Goal: Transaction & Acquisition: Purchase product/service

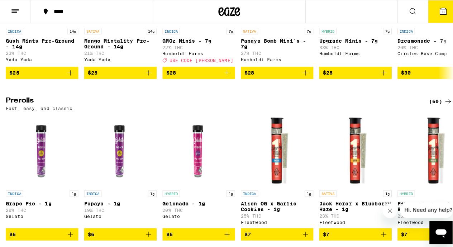
scroll to position [245, 0]
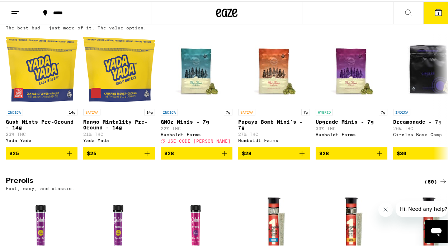
click at [435, 11] on icon at bounding box center [438, 11] width 6 height 6
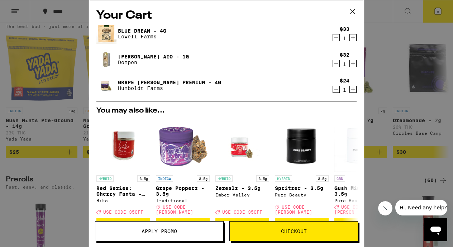
click at [112, 35] on img at bounding box center [106, 34] width 20 height 20
click at [130, 30] on link "Blue Dream - 4g" at bounding box center [142, 31] width 48 height 6
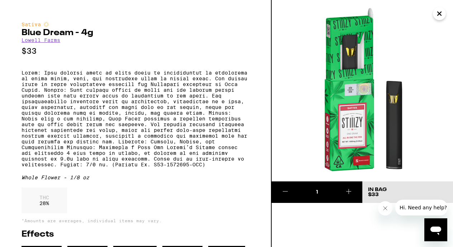
click at [130, 30] on h2 "Blue Dream - 4g" at bounding box center [136, 33] width 228 height 9
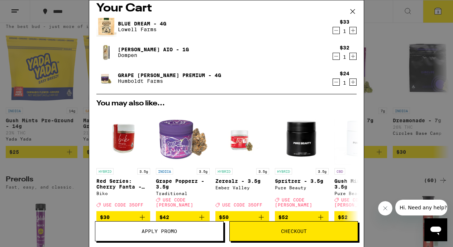
scroll to position [7, 0]
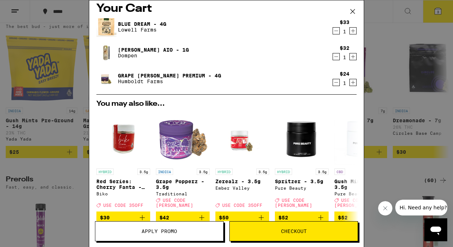
click at [133, 23] on link "Blue Dream - 4g" at bounding box center [142, 24] width 48 height 6
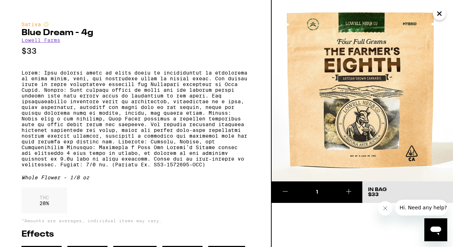
click at [441, 16] on icon "Close" at bounding box center [439, 13] width 9 height 11
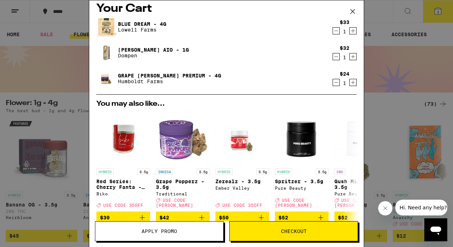
click at [127, 74] on link "Grape [PERSON_NAME] Premium - 4g" at bounding box center [169, 76] width 103 height 6
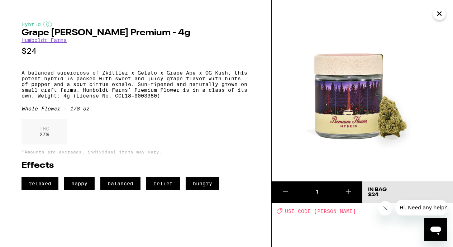
click at [440, 12] on icon "Close" at bounding box center [439, 13] width 9 height 11
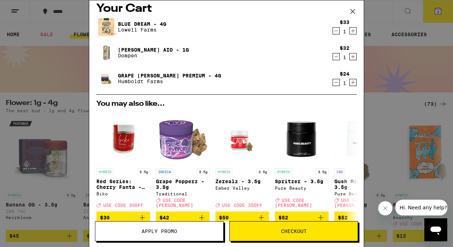
click at [156, 48] on link "[PERSON_NAME] AIO - 1g" at bounding box center [153, 50] width 71 height 6
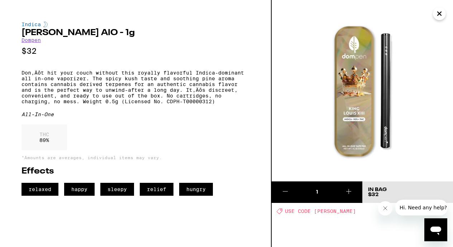
click at [440, 14] on icon "Close" at bounding box center [439, 13] width 9 height 11
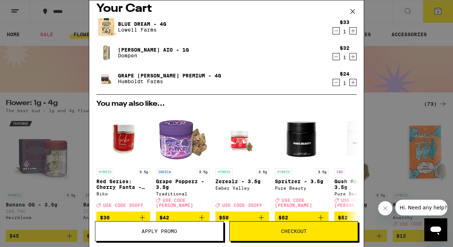
click at [175, 230] on span "Apply Promo" at bounding box center [160, 231] width 36 height 5
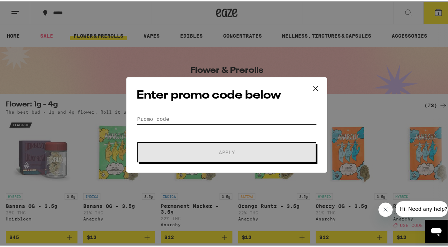
click at [188, 119] on input "Promo Code" at bounding box center [227, 117] width 180 height 11
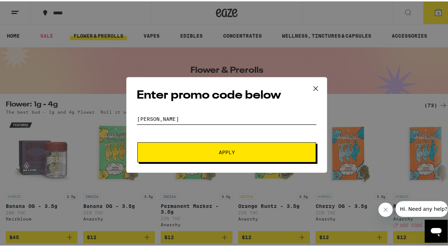
type input "[PERSON_NAME]"
click at [214, 150] on span "Apply" at bounding box center [226, 150] width 129 height 5
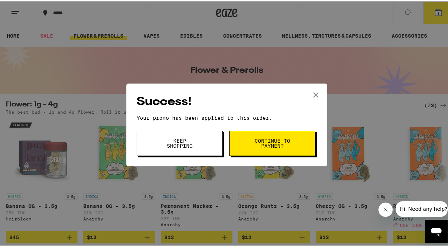
click at [250, 145] on button "Continue to payment" at bounding box center [272, 141] width 86 height 25
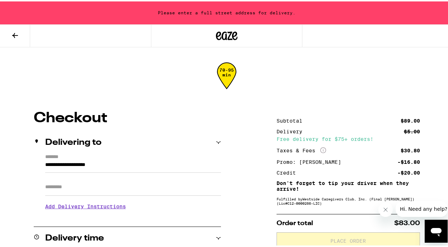
click at [19, 36] on icon at bounding box center [15, 34] width 9 height 9
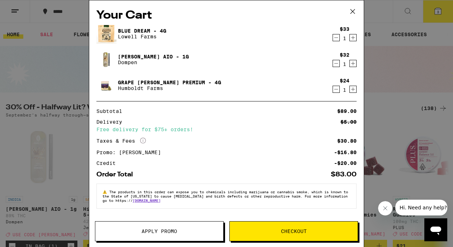
click at [353, 13] on icon at bounding box center [353, 11] width 11 height 11
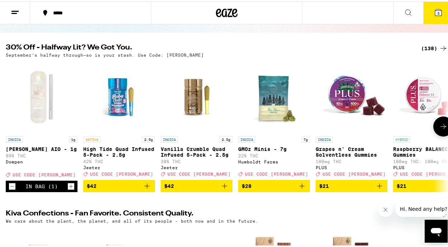
scroll to position [61, 0]
click at [440, 129] on icon at bounding box center [443, 125] width 9 height 9
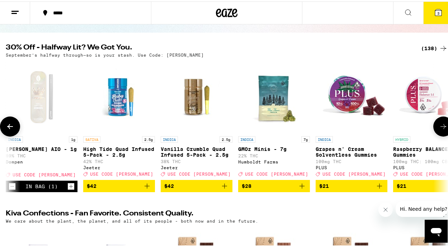
scroll to position [0, 358]
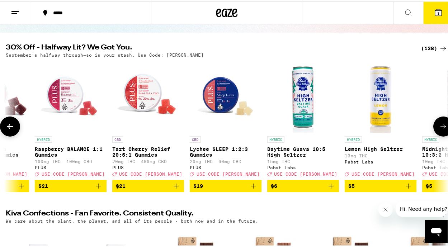
click at [440, 129] on icon at bounding box center [443, 125] width 9 height 9
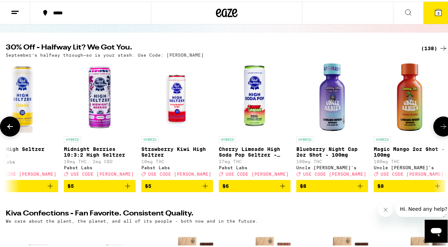
click at [440, 129] on icon at bounding box center [443, 125] width 9 height 9
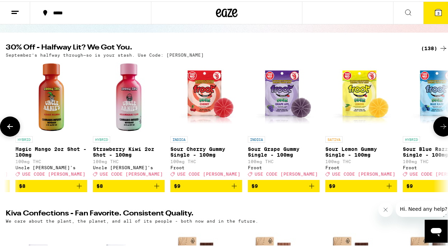
click at [440, 133] on button at bounding box center [443, 125] width 20 height 20
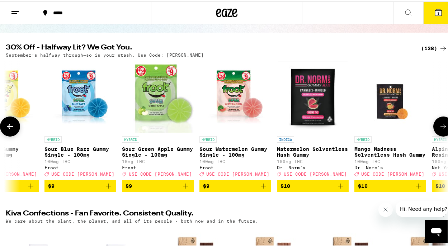
click at [440, 129] on icon at bounding box center [443, 125] width 9 height 9
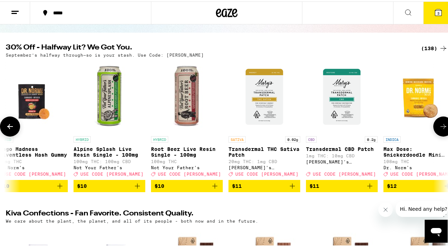
click at [440, 129] on icon at bounding box center [443, 125] width 9 height 9
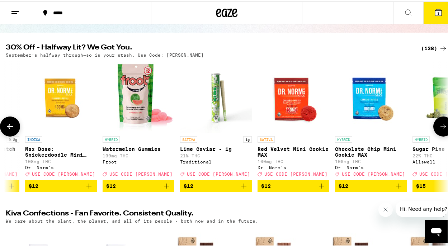
click at [440, 129] on icon at bounding box center [443, 125] width 9 height 9
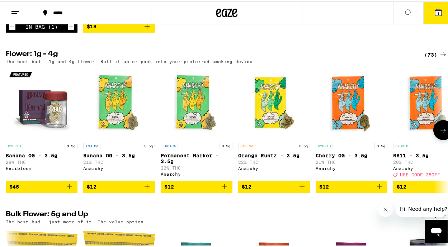
scroll to position [547, 0]
click at [433, 58] on div "(73)" at bounding box center [435, 53] width 23 height 9
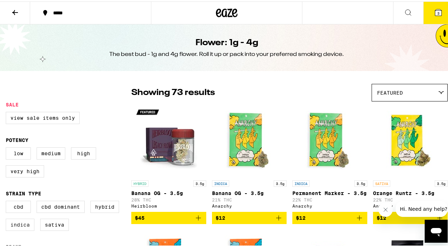
click at [16, 230] on label "Indica" at bounding box center [20, 223] width 29 height 12
click at [8, 201] on input "Indica" at bounding box center [7, 200] width 0 height 0
checkbox input "true"
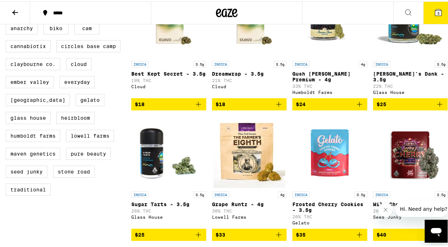
scroll to position [222, 0]
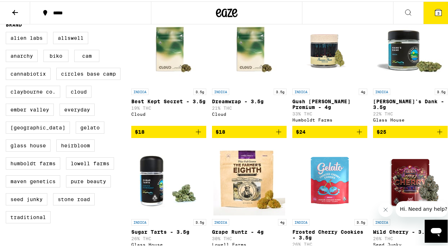
click at [382, 83] on img "Open page for Hank's Dank - 3.5g from Glass House" at bounding box center [410, 48] width 72 height 72
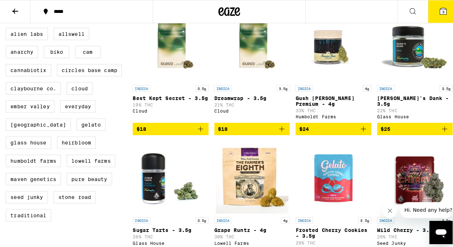
scroll to position [227, 0]
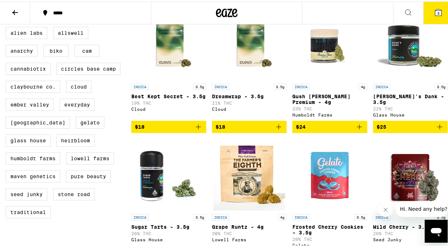
click at [437, 11] on span "3" at bounding box center [438, 12] width 2 height 4
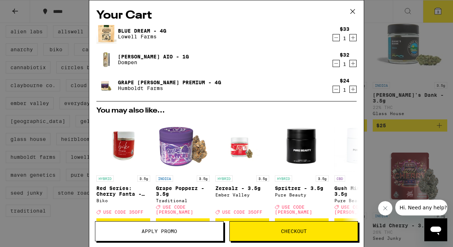
click at [161, 83] on link "Grape [PERSON_NAME] Premium - 4g" at bounding box center [169, 83] width 103 height 6
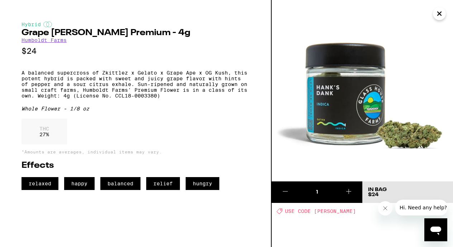
scroll to position [227, 0]
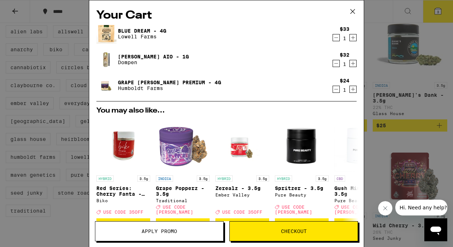
click at [108, 84] on img at bounding box center [106, 85] width 20 height 20
click at [134, 82] on link "Grape [PERSON_NAME] Premium - 4g" at bounding box center [169, 83] width 103 height 6
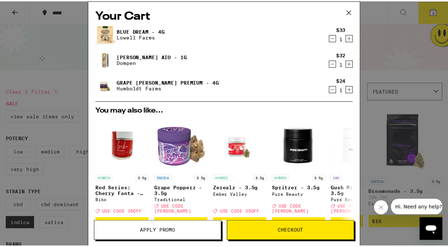
scroll to position [227, 0]
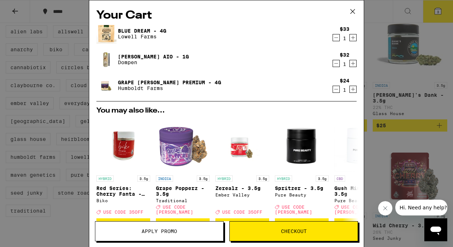
click at [370, 56] on div "Your Cart Blue Dream - 4g [PERSON_NAME] Farms $33 1 [PERSON_NAME] AIO - 1g Domp…" at bounding box center [226, 123] width 453 height 247
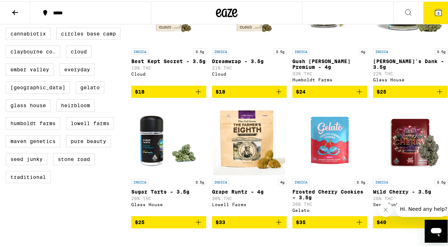
scroll to position [263, 0]
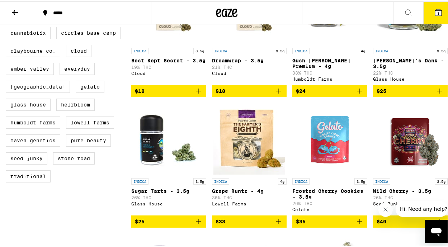
click at [357, 94] on icon "Add to bag" at bounding box center [359, 89] width 9 height 9
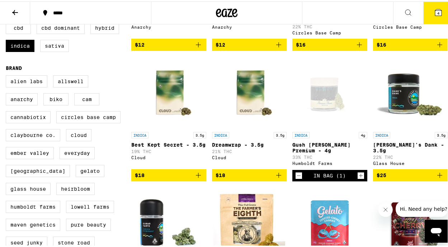
scroll to position [179, 0]
click at [390, 178] on span "$25" at bounding box center [411, 174] width 68 height 9
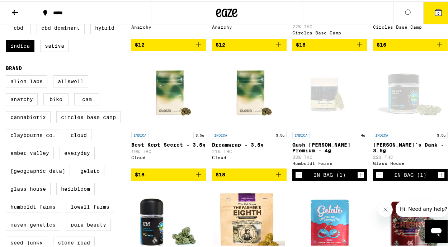
click at [389, 106] on div "Open page for Hank's Dank - 3.5g from Glass House" at bounding box center [410, 91] width 72 height 72
click at [317, 106] on div "Open page for Gush Mintz Premium - 4g from Humboldt Farms" at bounding box center [330, 91] width 72 height 72
click at [304, 149] on p "Gush [PERSON_NAME] Premium - 4g" at bounding box center [329, 146] width 75 height 11
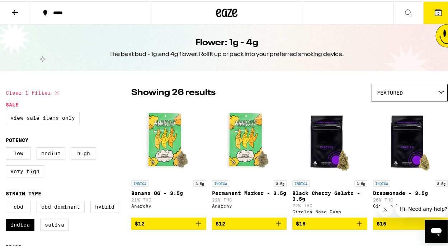
click at [53, 121] on label "View Sale Items Only" at bounding box center [43, 116] width 74 height 12
click at [8, 112] on input "View Sale Items Only" at bounding box center [7, 112] width 0 height 0
checkbox input "true"
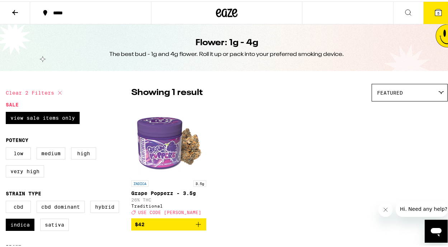
click at [198, 226] on icon "Add to bag" at bounding box center [198, 223] width 9 height 9
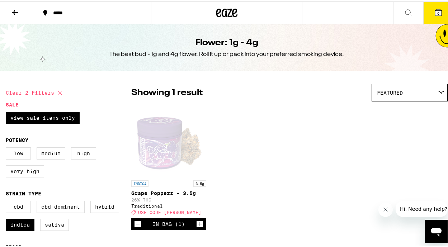
click at [434, 14] on icon at bounding box center [438, 11] width 9 height 9
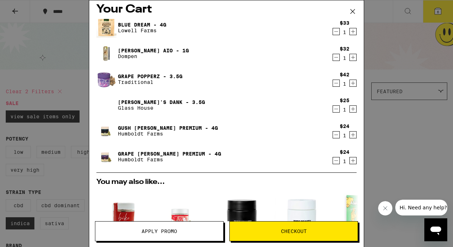
scroll to position [5, 0]
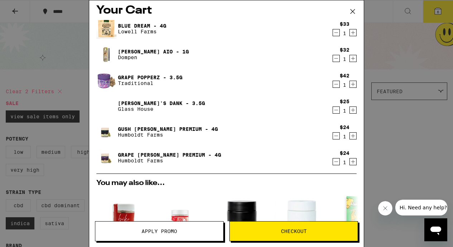
click at [333, 86] on icon "Decrement" at bounding box center [336, 84] width 6 height 9
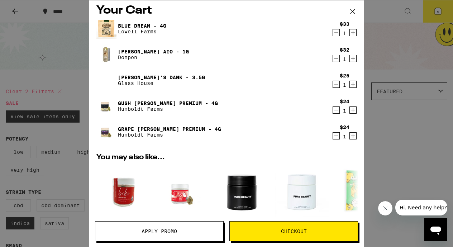
click at [109, 105] on img at bounding box center [106, 106] width 20 height 20
click at [387, 124] on div "Your Cart Blue Dream - 4g [PERSON_NAME] Farms $33 1 [PERSON_NAME] AIO - 1g Domp…" at bounding box center [226, 123] width 453 height 247
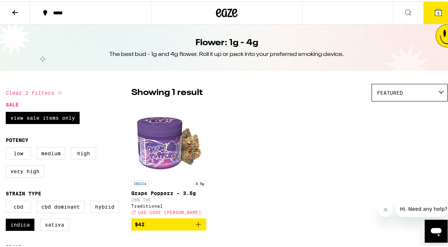
click at [16, 12] on icon at bounding box center [15, 11] width 9 height 9
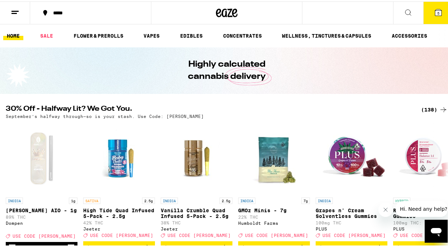
click at [434, 8] on icon at bounding box center [438, 11] width 9 height 9
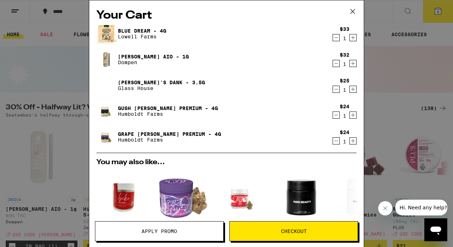
click at [148, 107] on link "Gush [PERSON_NAME] Premium - 4g" at bounding box center [168, 108] width 100 height 6
click at [127, 134] on link "Grape [PERSON_NAME] Premium - 4g" at bounding box center [169, 134] width 103 height 6
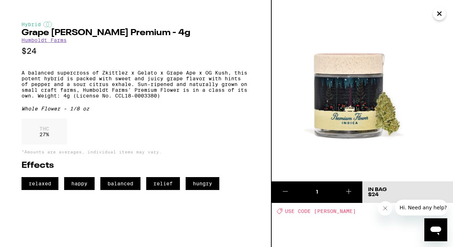
click at [441, 17] on icon "Close" at bounding box center [439, 13] width 9 height 11
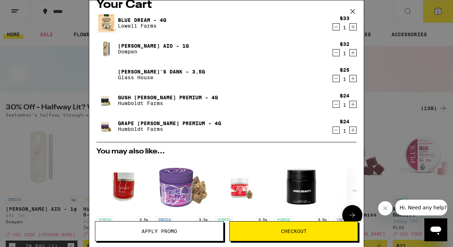
scroll to position [10, 0]
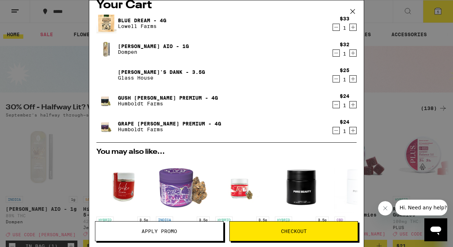
click at [333, 80] on icon "Decrement" at bounding box center [336, 79] width 6 height 9
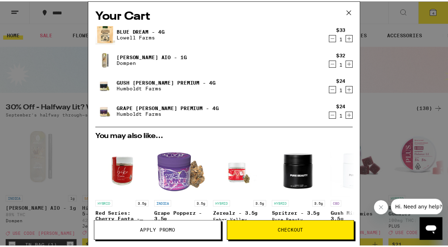
scroll to position [0, 0]
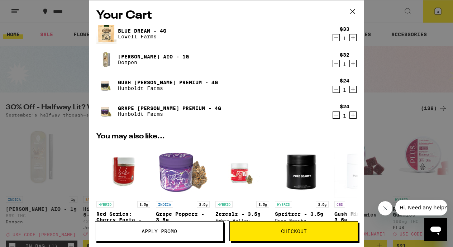
click at [390, 119] on div "Your Cart Blue Dream - 4g [PERSON_NAME] Farms $33 1 [PERSON_NAME] AIO - 1g Domp…" at bounding box center [226, 123] width 453 height 247
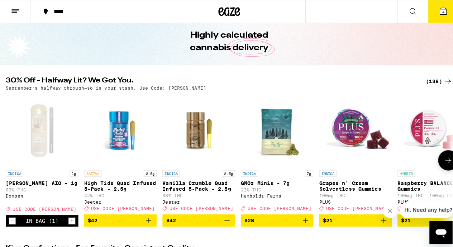
scroll to position [28, 0]
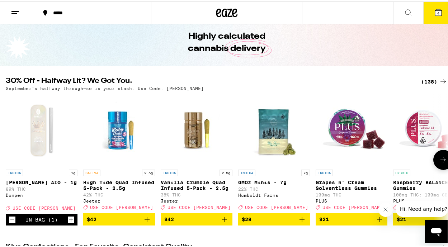
click at [272, 142] on img "Open page for GMOz Minis - 7g from Humboldt Farms" at bounding box center [274, 129] width 72 height 72
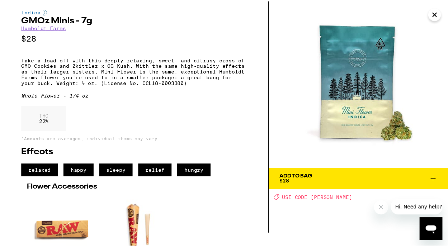
scroll to position [13, 0]
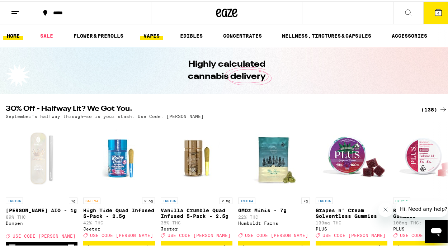
click at [157, 36] on link "VAPES" at bounding box center [151, 34] width 23 height 9
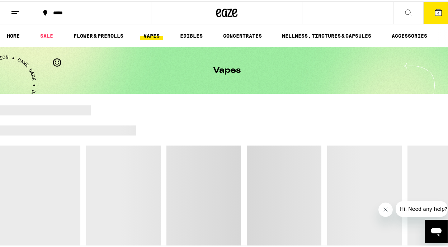
click at [155, 33] on link "VAPES" at bounding box center [151, 34] width 23 height 9
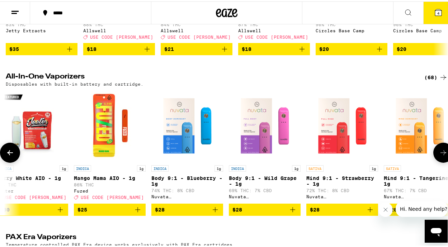
scroll to position [0, 9]
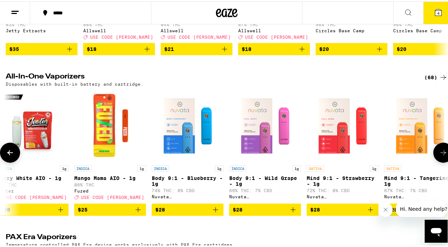
click at [440, 156] on icon at bounding box center [443, 151] width 9 height 9
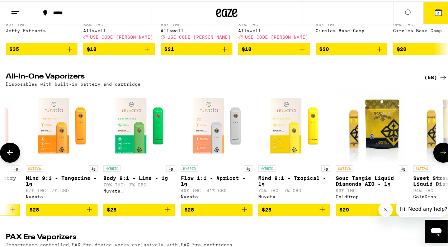
click at [440, 156] on icon at bounding box center [443, 151] width 9 height 9
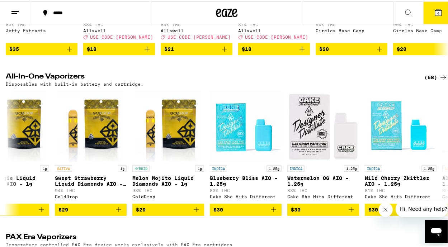
click at [433, 80] on div "(68)" at bounding box center [435, 76] width 23 height 9
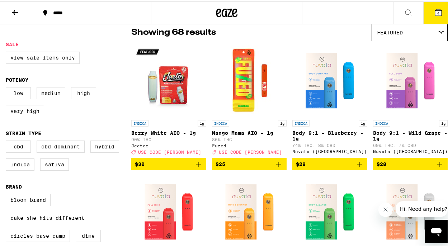
scroll to position [61, 0]
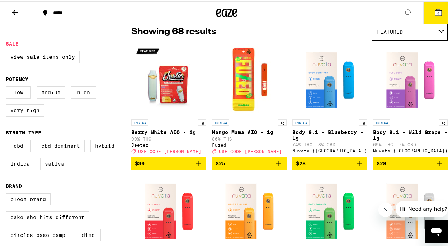
click at [62, 169] on label "Sativa" at bounding box center [54, 162] width 29 height 12
click at [8, 140] on input "Sativa" at bounding box center [7, 140] width 0 height 0
checkbox input "true"
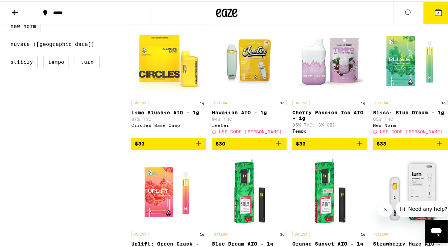
scroll to position [344, 0]
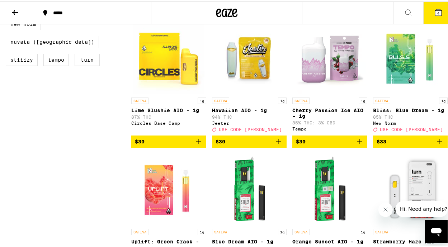
click at [435, 145] on icon "Add to bag" at bounding box center [439, 140] width 9 height 9
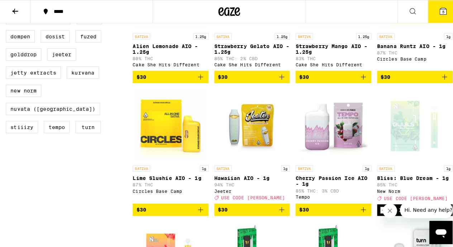
scroll to position [277, 0]
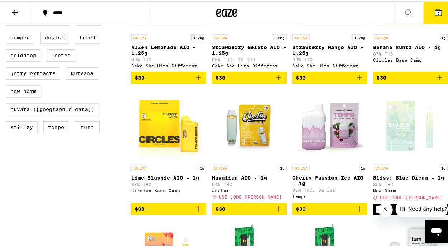
click at [276, 212] on icon "Add to bag" at bounding box center [278, 207] width 9 height 9
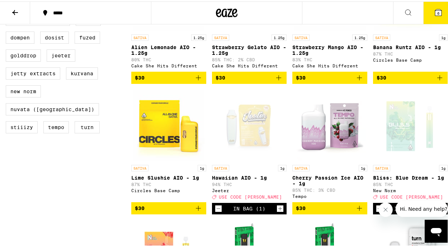
click at [437, 10] on span "6" at bounding box center [438, 12] width 2 height 4
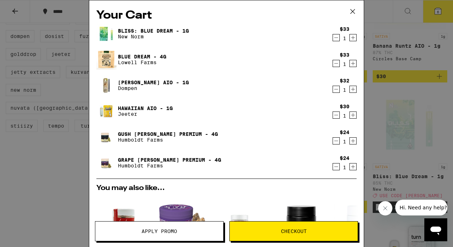
click at [333, 40] on icon "Decrement" at bounding box center [336, 37] width 6 height 9
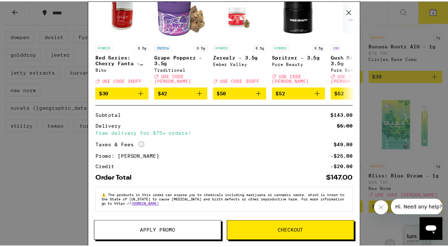
scroll to position [184, 0]
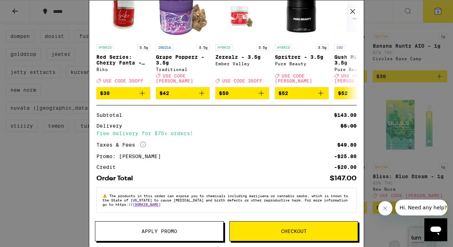
click at [353, 10] on icon at bounding box center [353, 11] width 11 height 11
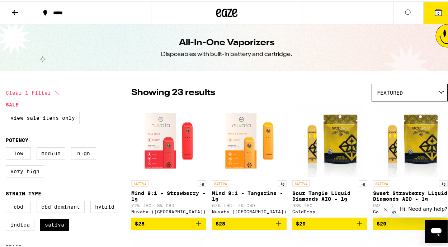
click at [404, 9] on icon at bounding box center [408, 11] width 9 height 9
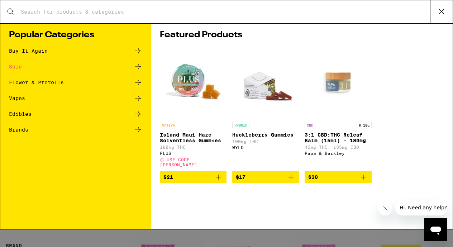
click at [135, 50] on icon at bounding box center [138, 51] width 9 height 9
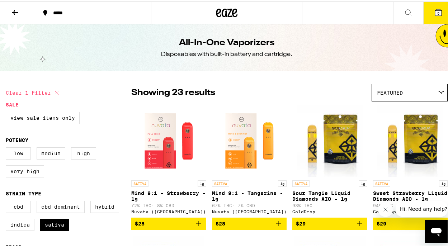
scroll to position [0, 0]
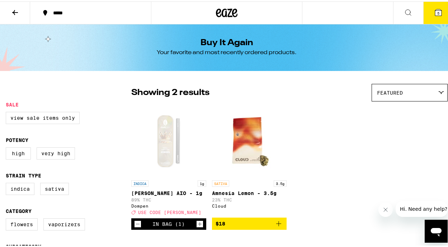
click at [436, 13] on icon at bounding box center [438, 11] width 6 height 6
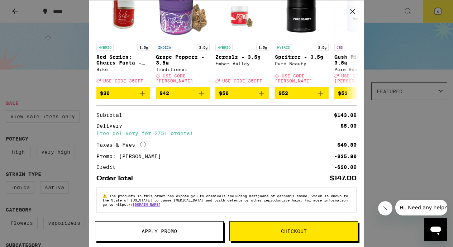
scroll to position [184, 0]
